Goal: Task Accomplishment & Management: Use online tool/utility

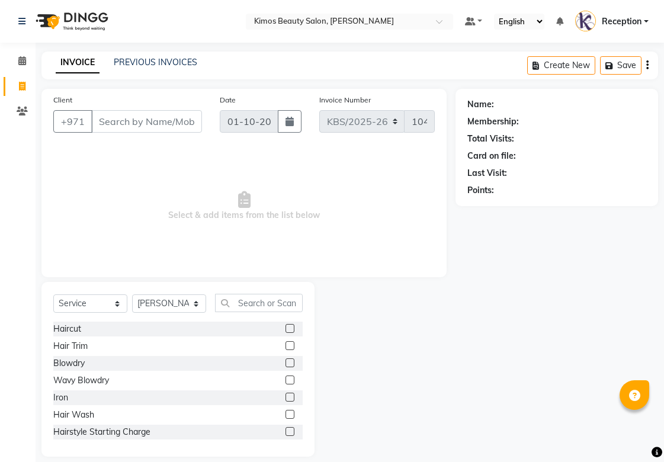
select select "service"
select select "58527"
click at [123, 117] on input "Client" at bounding box center [146, 121] width 111 height 23
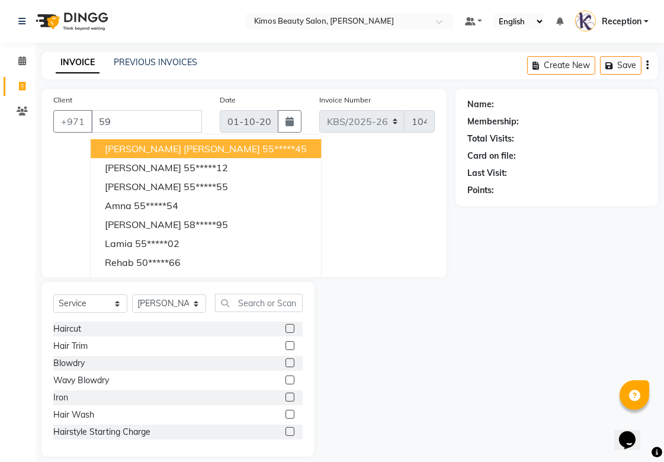
type input "5"
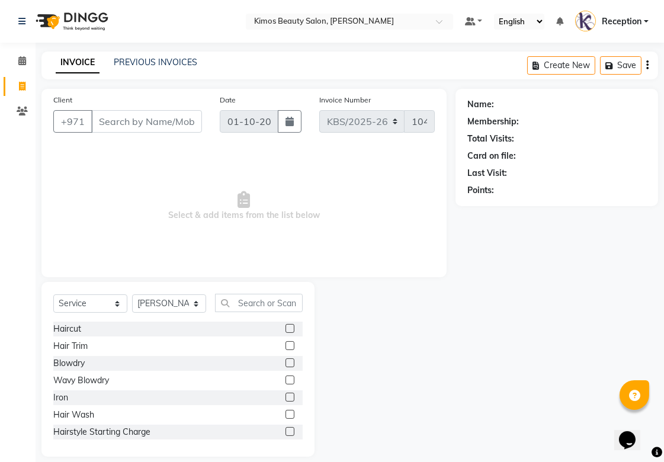
type input "d"
type input "s"
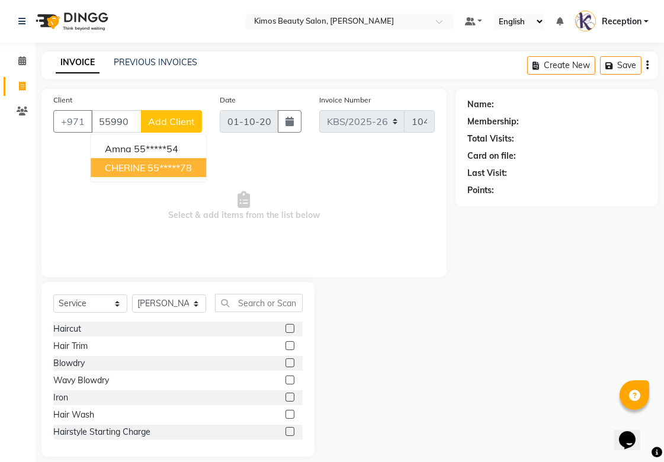
click at [161, 175] on button "CHERINE 55*****78" at bounding box center [149, 167] width 116 height 19
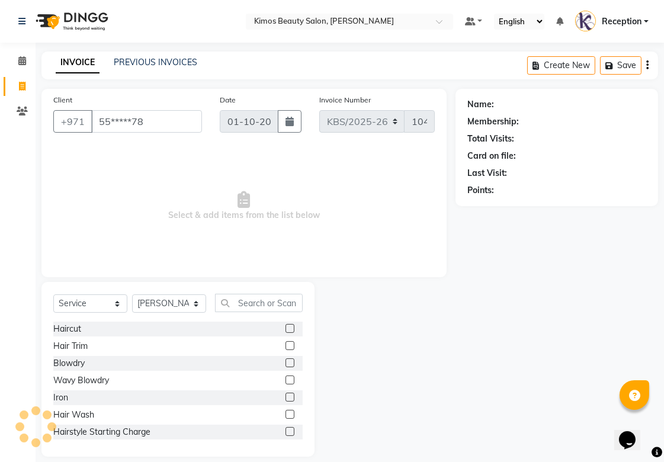
type input "55*****78"
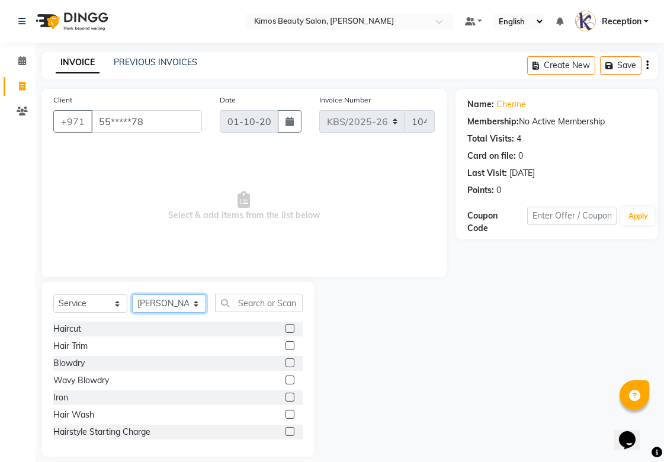
click at [192, 302] on select "Select Stylist [PERSON_NAME] Nameta Reception [PERSON_NAME]" at bounding box center [169, 304] width 74 height 18
select select "51844"
click at [132, 295] on select "Select Stylist [PERSON_NAME] Nameta Reception [PERSON_NAME]" at bounding box center [169, 304] width 74 height 18
click at [247, 303] on input "text" at bounding box center [259, 303] width 88 height 18
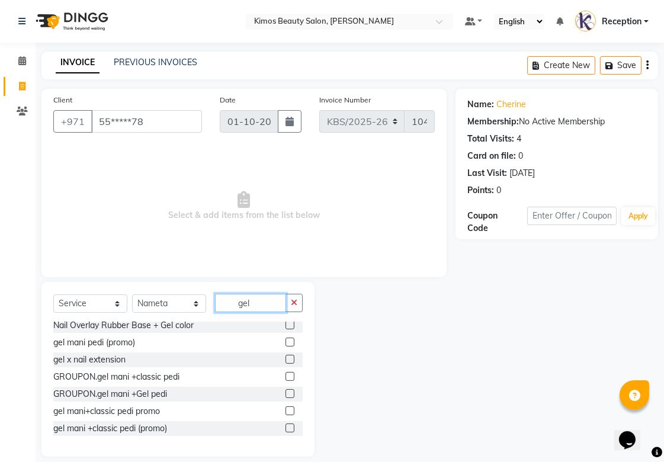
scroll to position [311, 0]
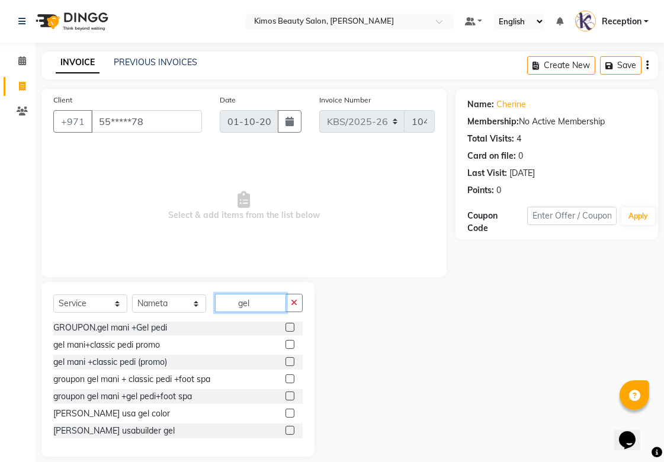
type input "gel"
click at [286, 381] on label at bounding box center [290, 379] width 9 height 9
click at [286, 381] on input "checkbox" at bounding box center [290, 380] width 8 height 8
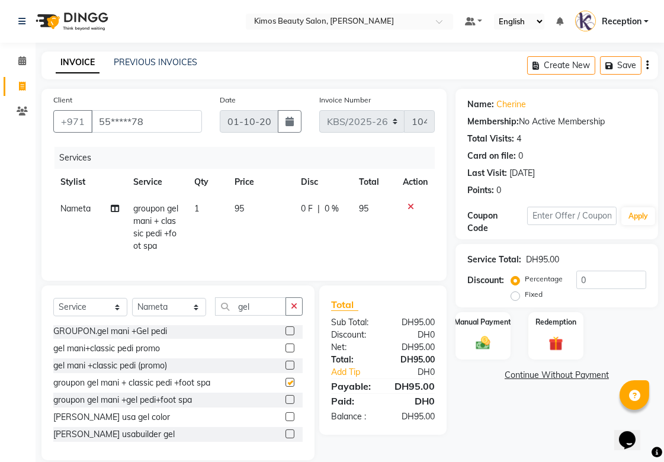
checkbox input "false"
click at [370, 212] on td "95" at bounding box center [374, 228] width 44 height 64
select select "51844"
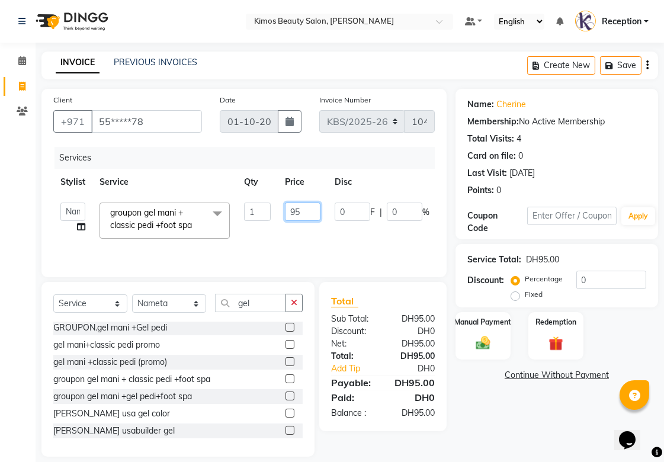
drag, startPoint x: 306, startPoint y: 209, endPoint x: 258, endPoint y: 206, distance: 48.1
click at [241, 218] on tr "[PERSON_NAME] Nameta Reception [PERSON_NAME] groupon gel mani + classic pedi +f…" at bounding box center [281, 221] width 457 height 50
type input "71.25"
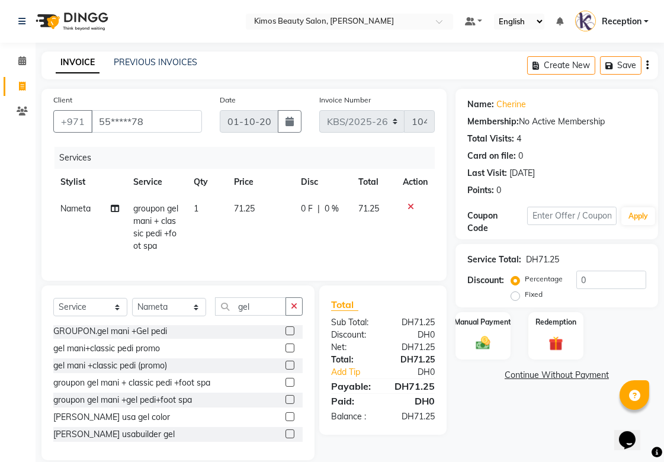
click at [510, 429] on div "Name: [PERSON_NAME] Membership: No Active Membership Total Visits: 4 Card on fi…" at bounding box center [562, 275] width 212 height 372
click at [487, 331] on div "Manual Payment" at bounding box center [483, 336] width 57 height 50
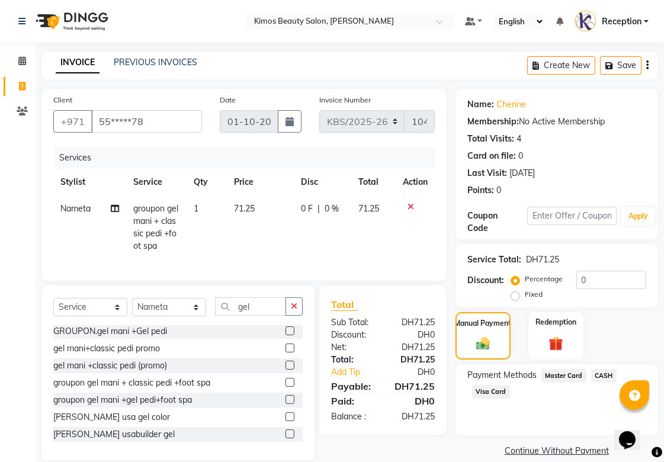
click at [488, 395] on span "Visa Card" at bounding box center [491, 392] width 38 height 14
